Goal: Task Accomplishment & Management: Manage account settings

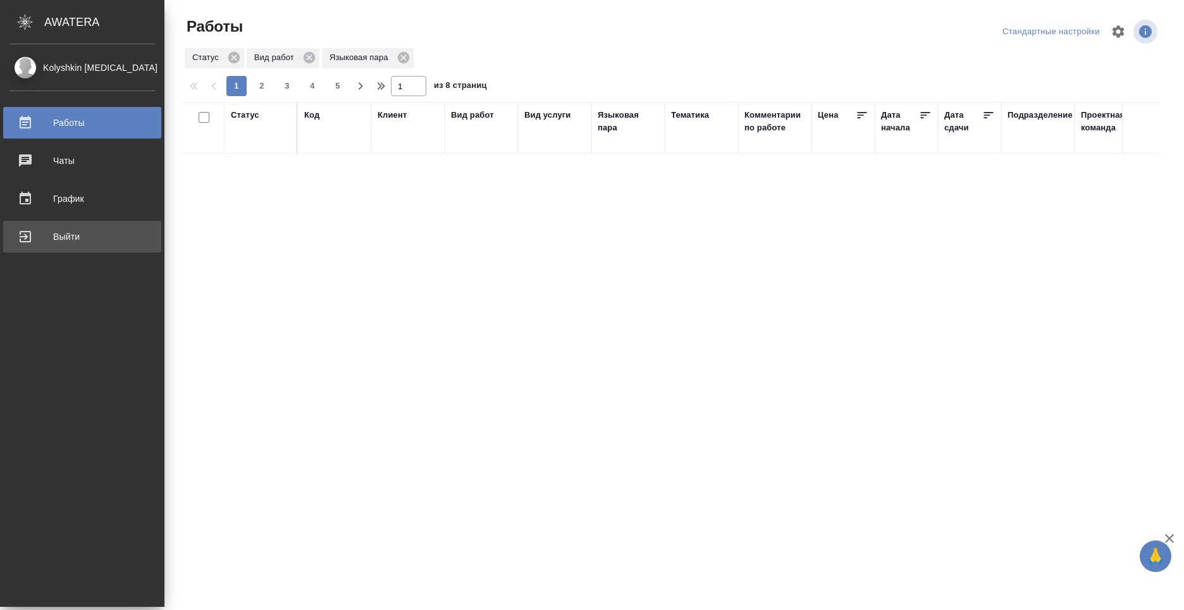
click at [33, 235] on div "Выйти" at bounding box center [81, 236] width 145 height 19
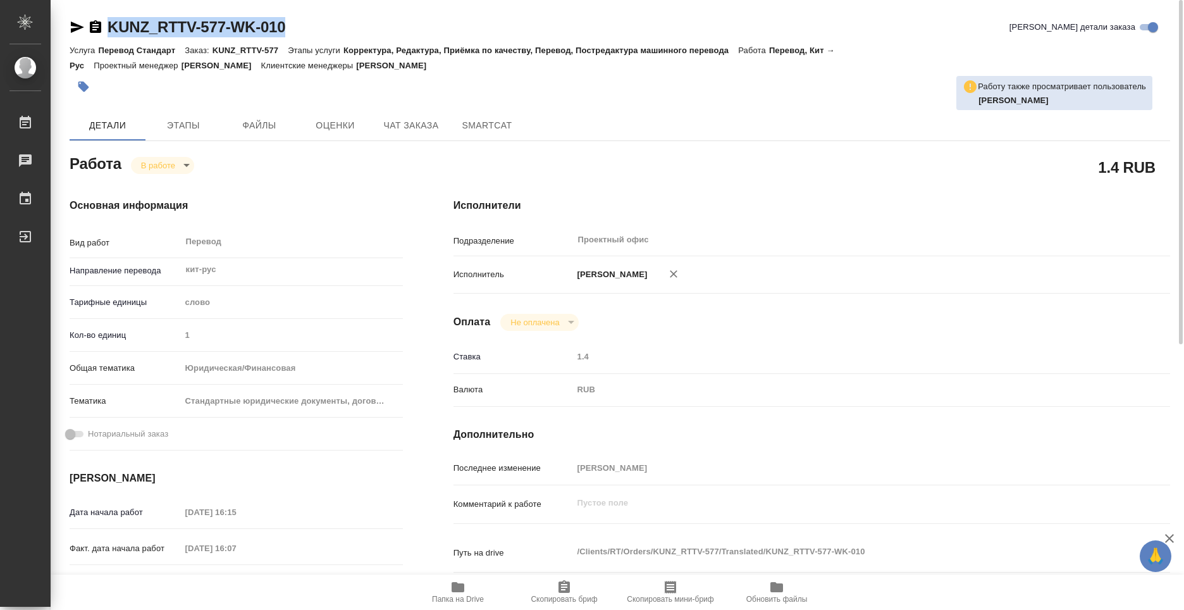
drag, startPoint x: 287, startPoint y: 23, endPoint x: 106, endPoint y: 29, distance: 181.6
click at [106, 29] on div "KUNZ_RTTV-577-WK-010 Кратко детали заказа" at bounding box center [620, 27] width 1100 height 20
copy link "KUNZ_RTTV-577-WK-010"
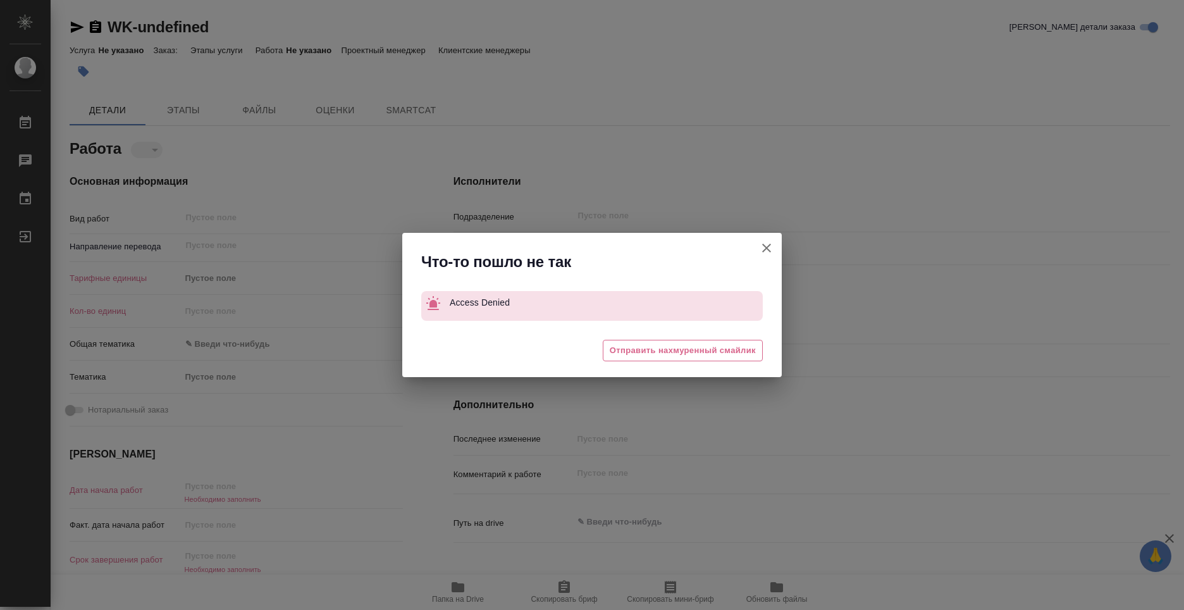
type textarea "x"
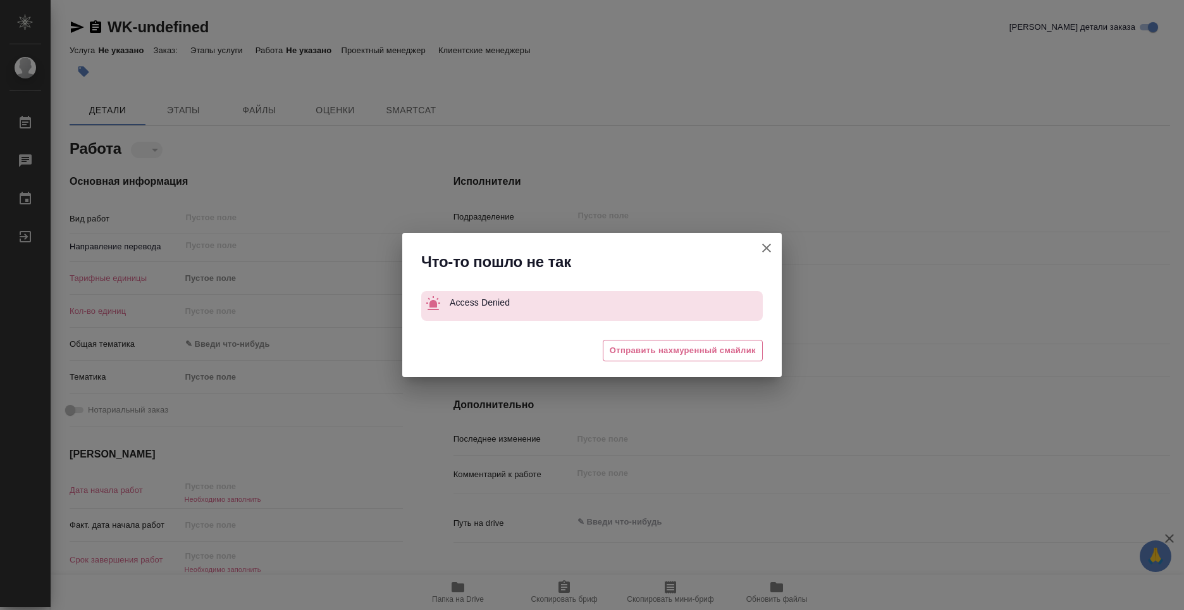
click at [763, 252] on icon "button" at bounding box center [766, 247] width 9 height 9
type textarea "x"
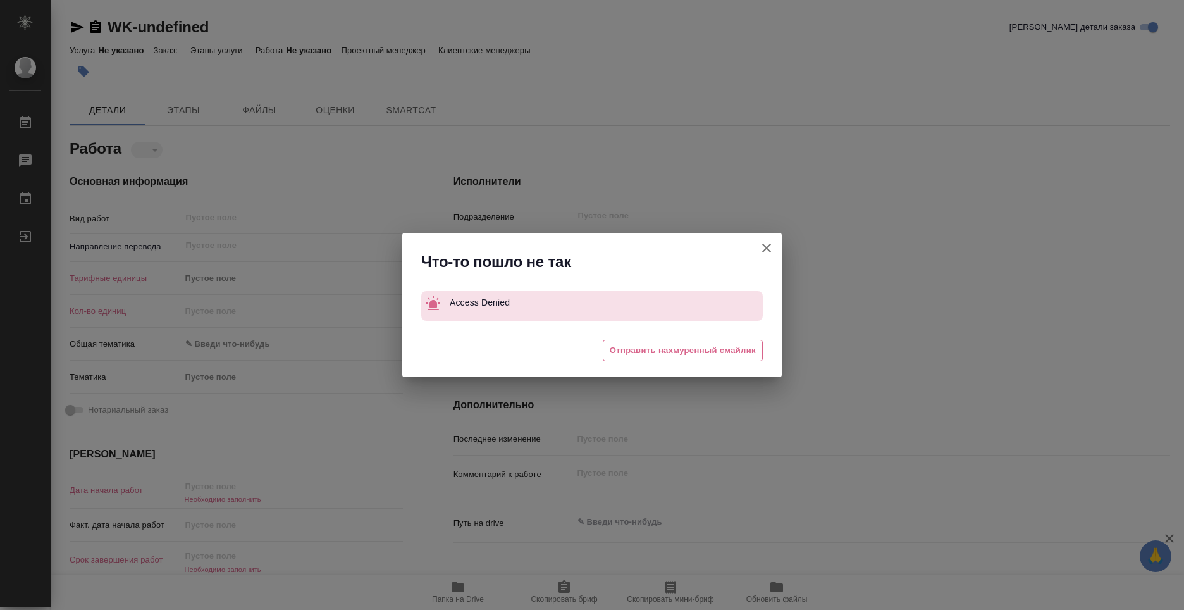
type textarea "x"
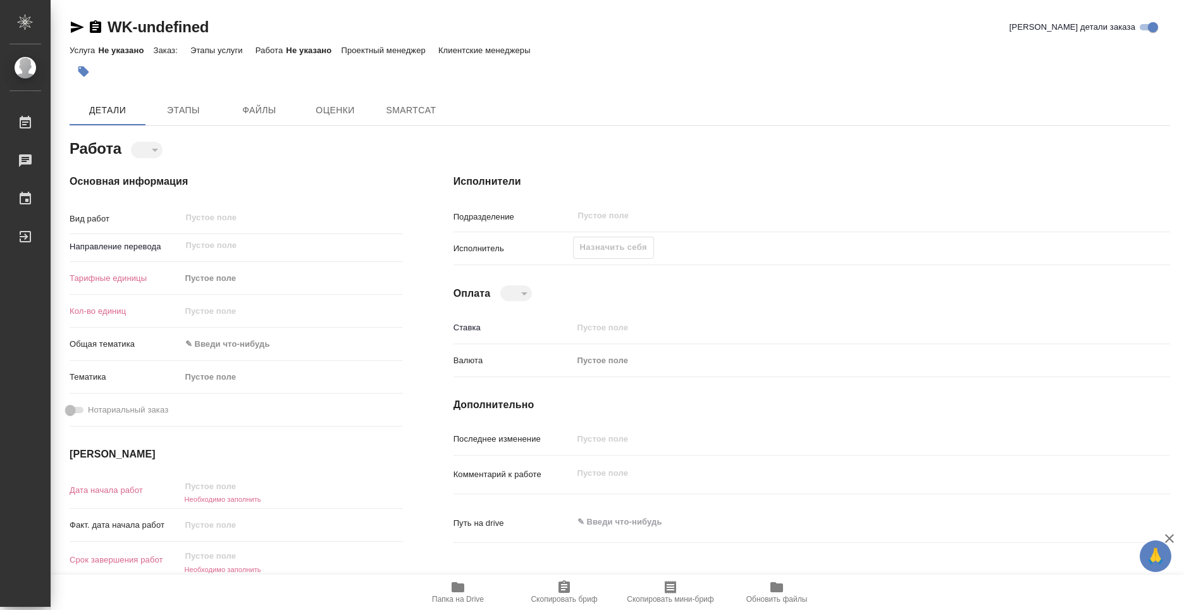
type textarea "x"
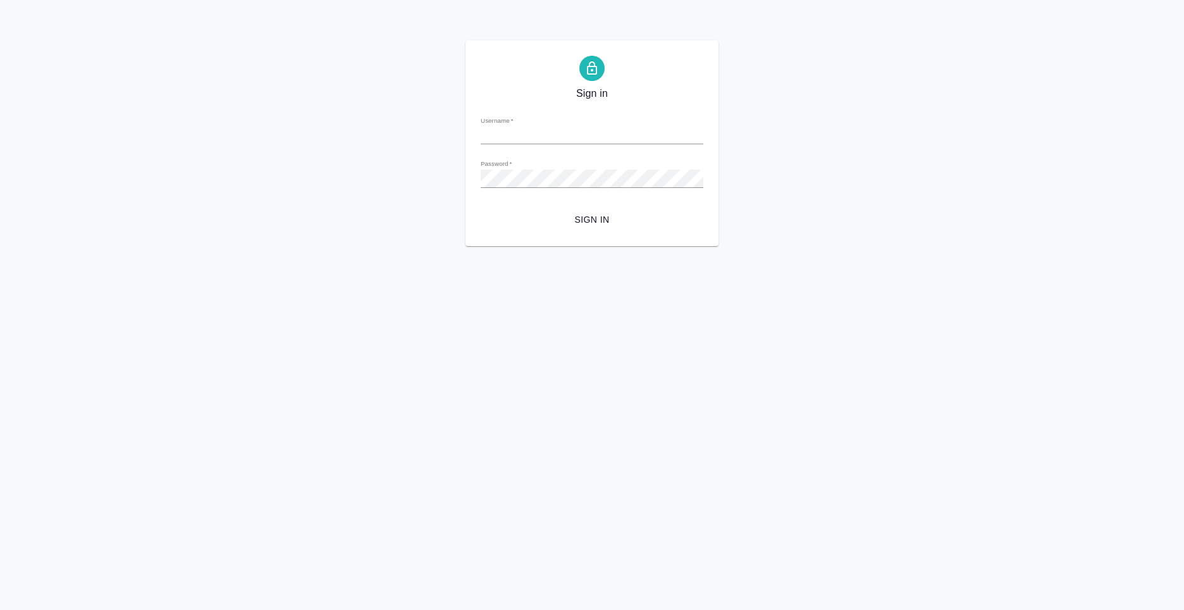
type input "n.kolyshkin@awatera.com"
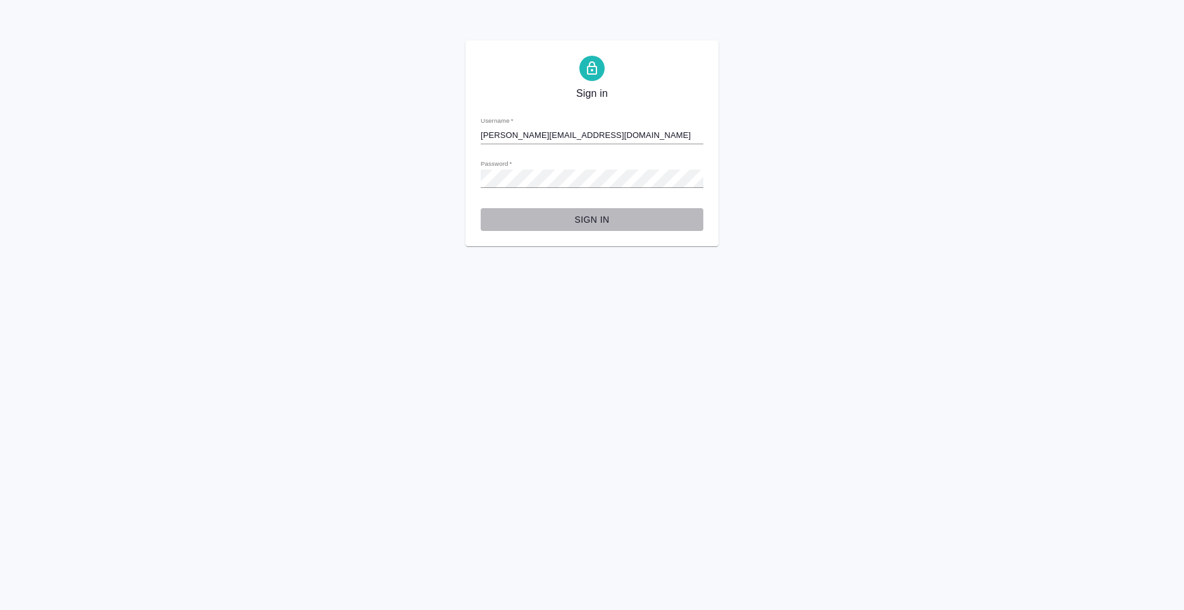
click at [591, 215] on span "Sign in" at bounding box center [592, 220] width 202 height 16
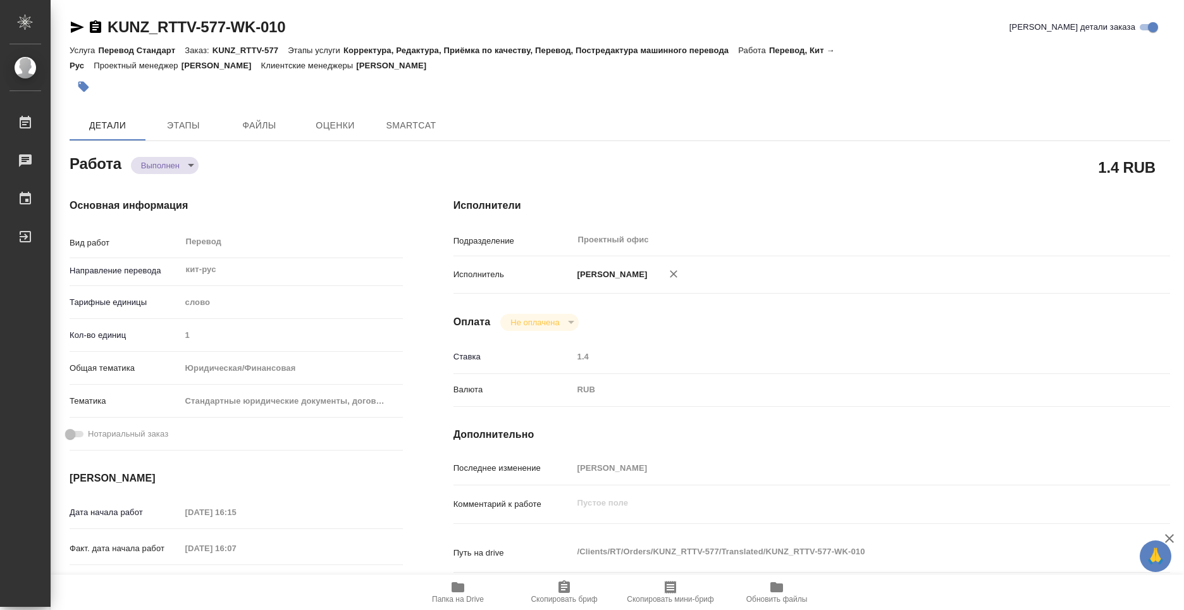
type textarea "x"
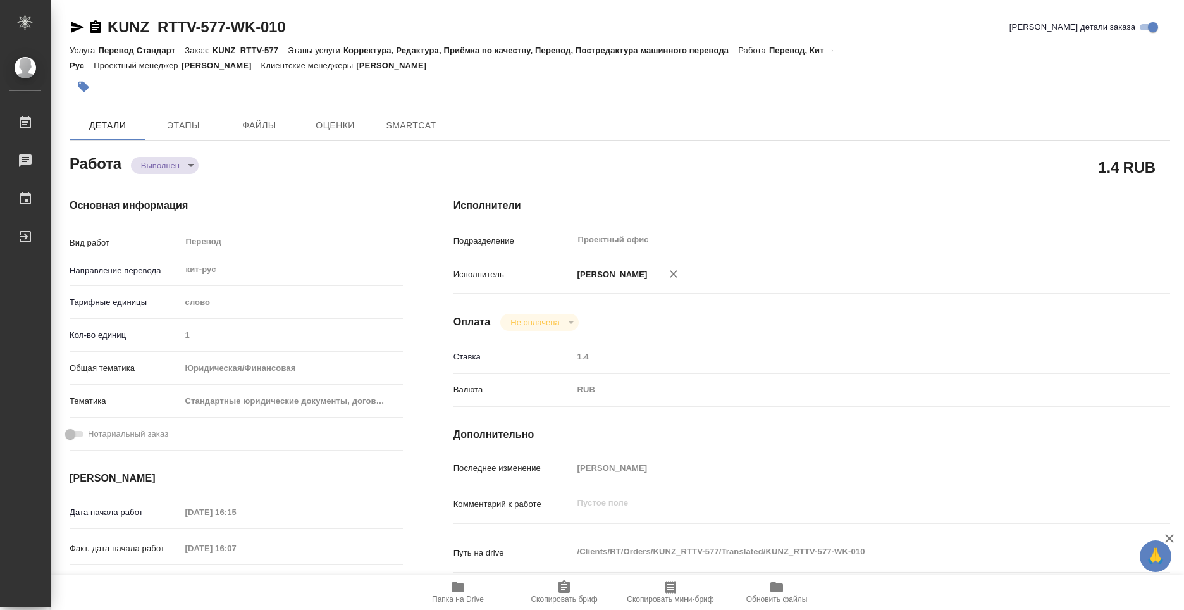
type textarea "x"
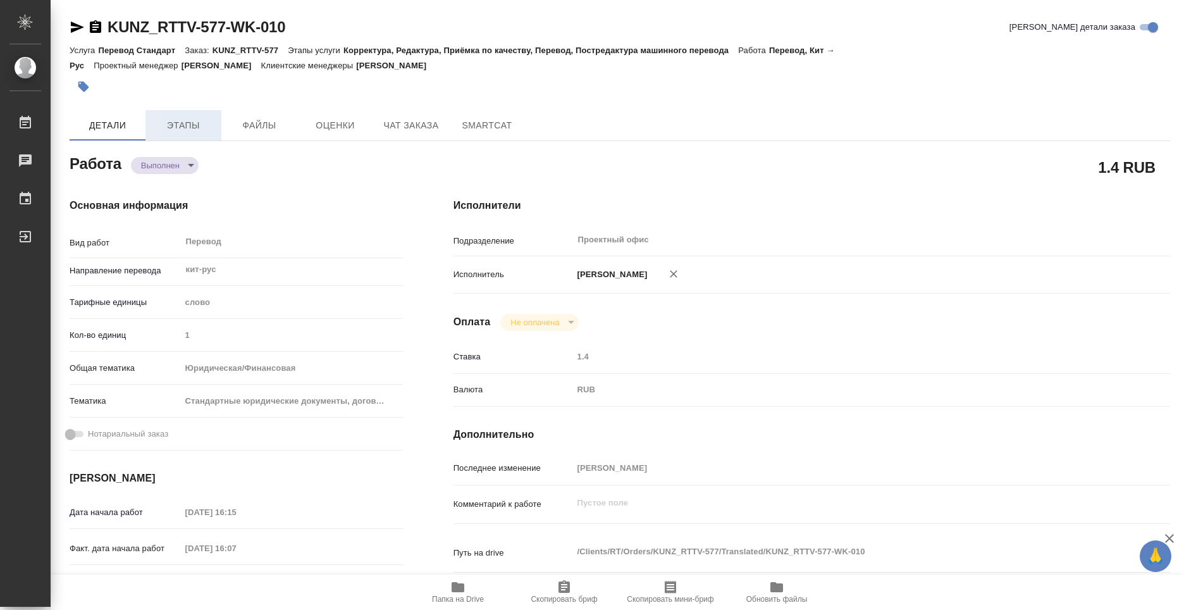
click at [193, 126] on span "Этапы" at bounding box center [183, 126] width 61 height 16
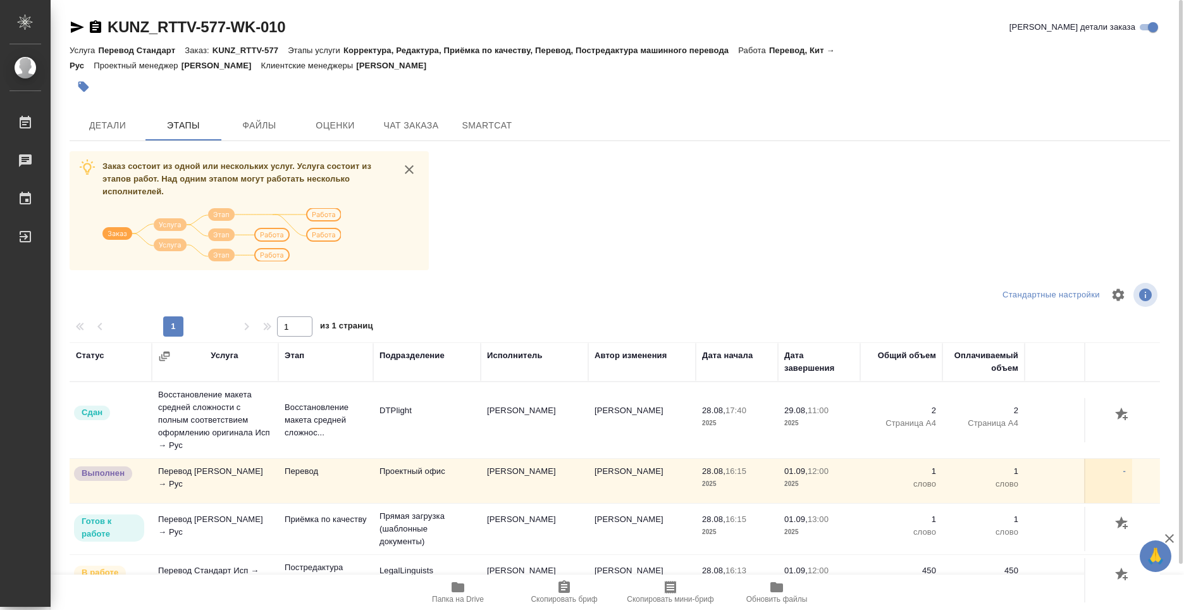
scroll to position [49, 0]
